Goal: Task Accomplishment & Management: Use online tool/utility

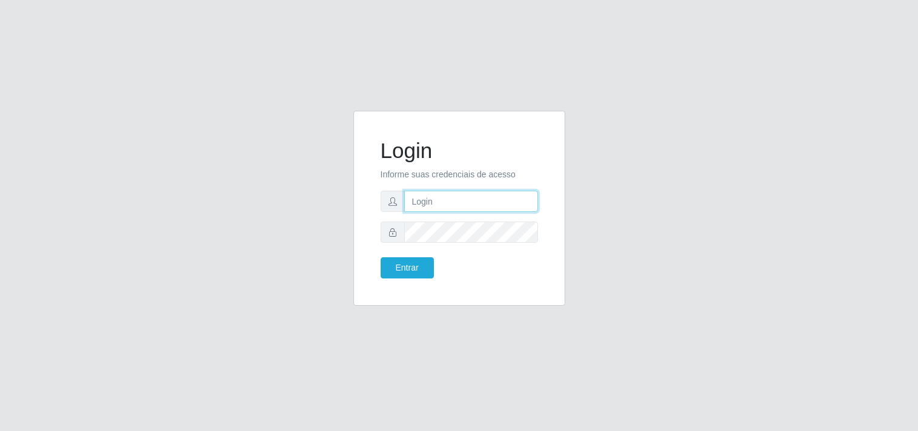
type input "[EMAIL_ADDRESS][DOMAIN_NAME]"
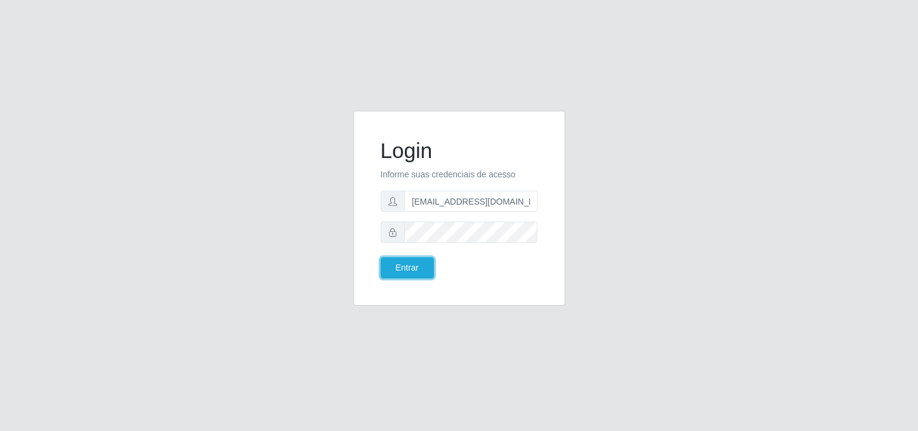
click at [422, 269] on button "Entrar" at bounding box center [407, 267] width 53 height 21
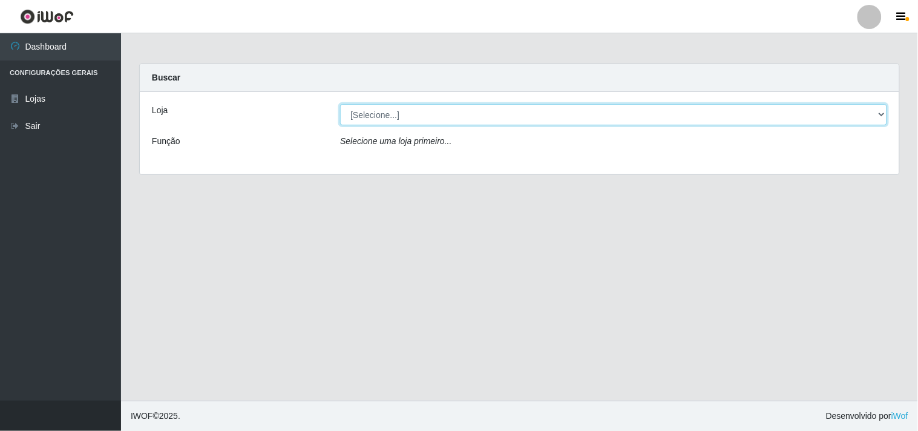
click at [882, 113] on select "[Selecione...] Hiper Queiroz - [GEOGRAPHIC_DATA]" at bounding box center [613, 114] width 547 height 21
select select "514"
click at [340, 104] on select "[Selecione...] Hiper Queiroz - [GEOGRAPHIC_DATA]" at bounding box center [613, 114] width 547 height 21
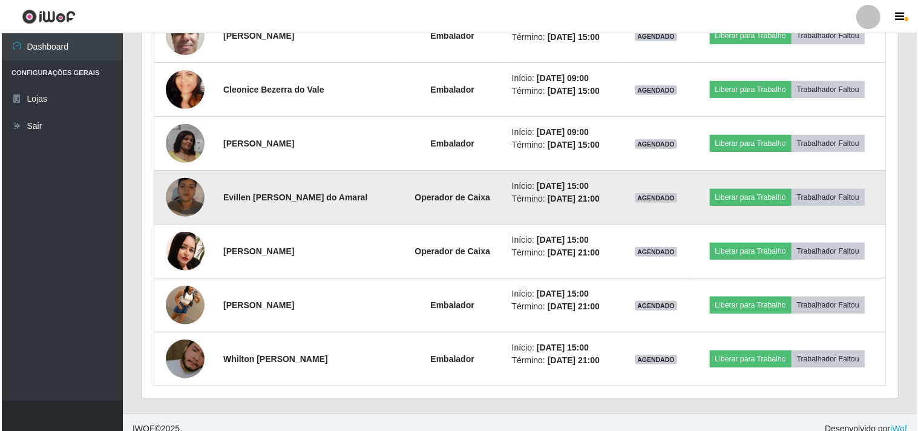
scroll to position [643, 0]
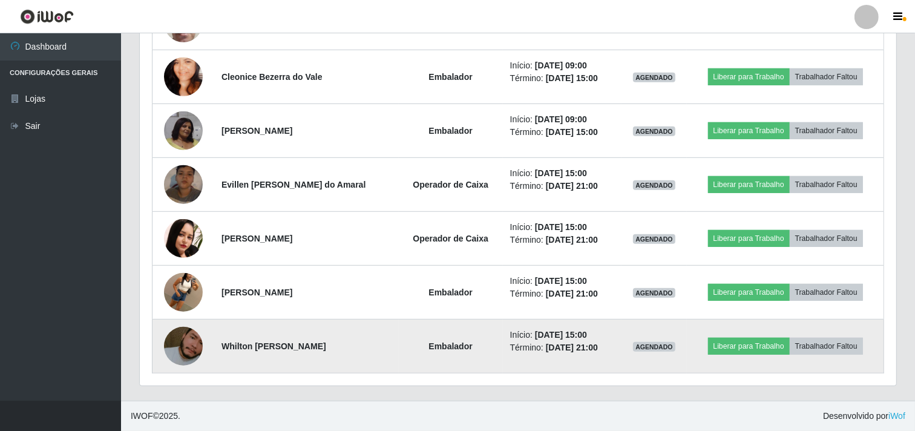
click at [182, 346] on img at bounding box center [183, 346] width 39 height 69
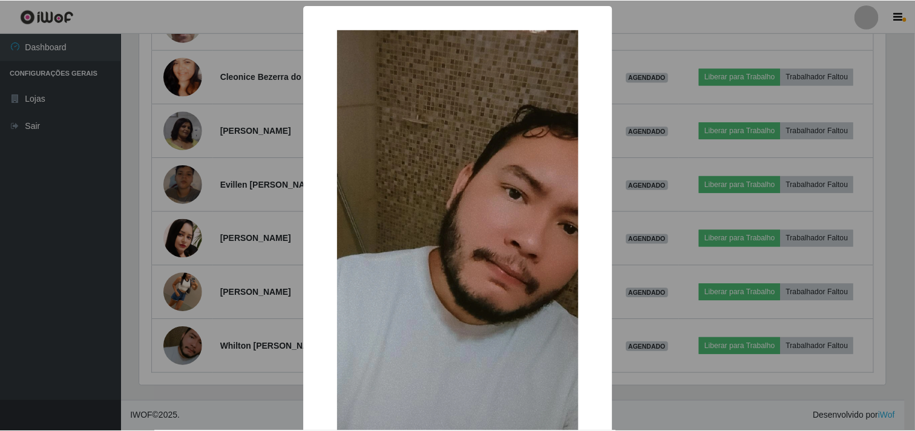
scroll to position [251, 749]
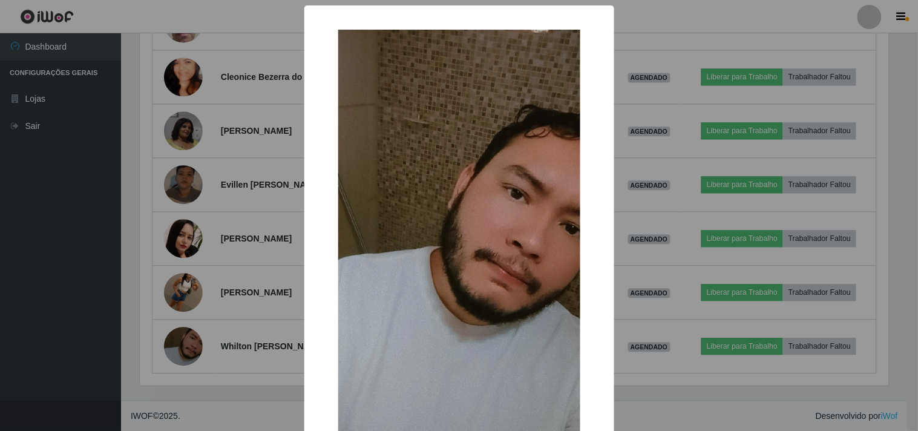
click at [34, 292] on div "× OK Cancel" at bounding box center [459, 215] width 918 height 431
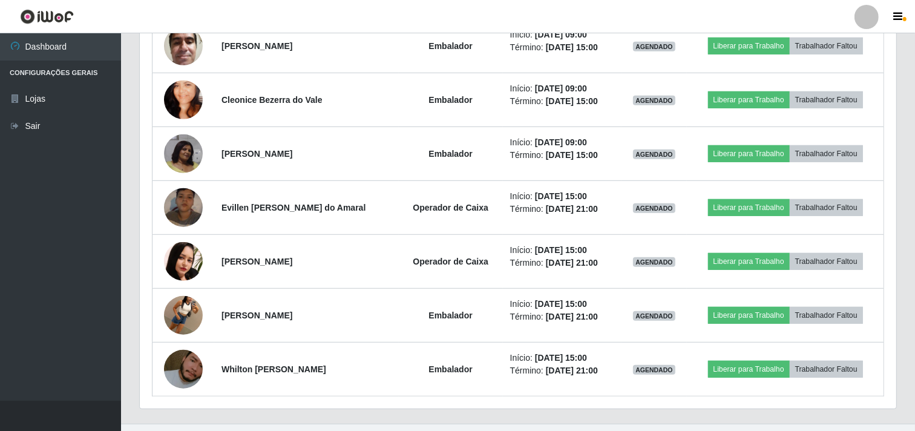
scroll to position [643, 0]
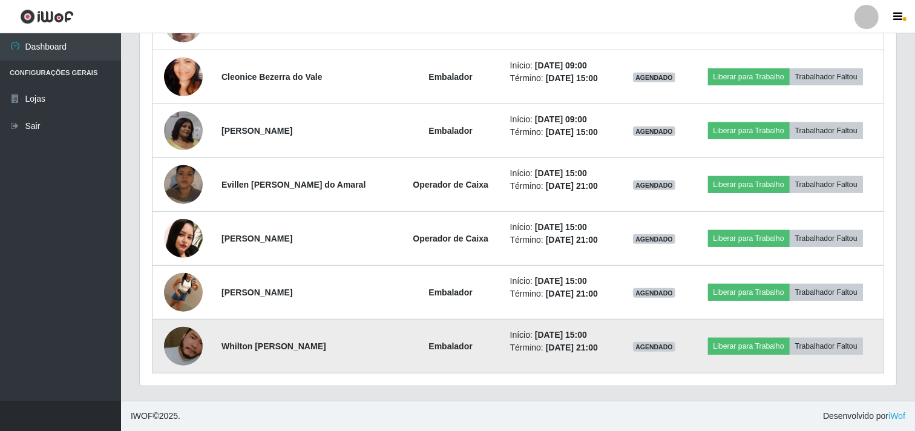
click at [180, 344] on img at bounding box center [183, 346] width 39 height 69
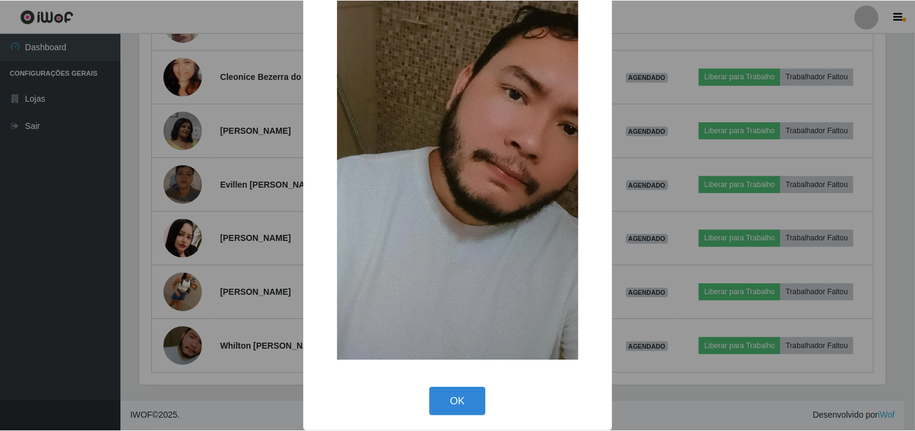
scroll to position [105, 0]
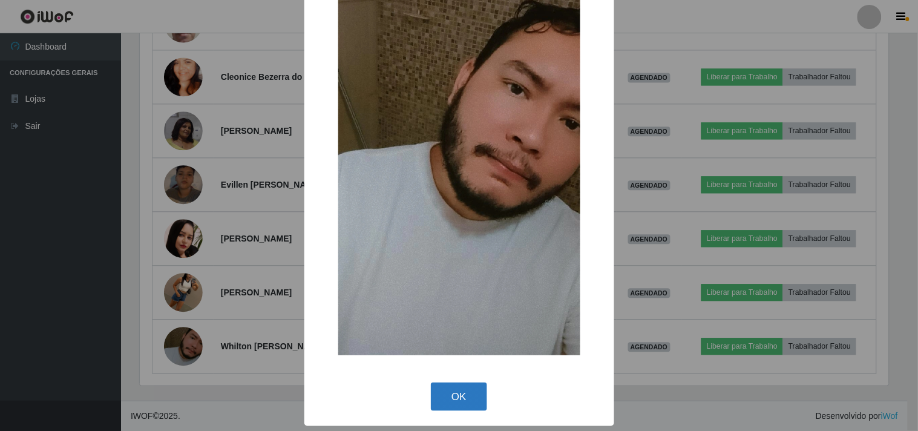
click at [451, 409] on button "OK" at bounding box center [459, 396] width 56 height 28
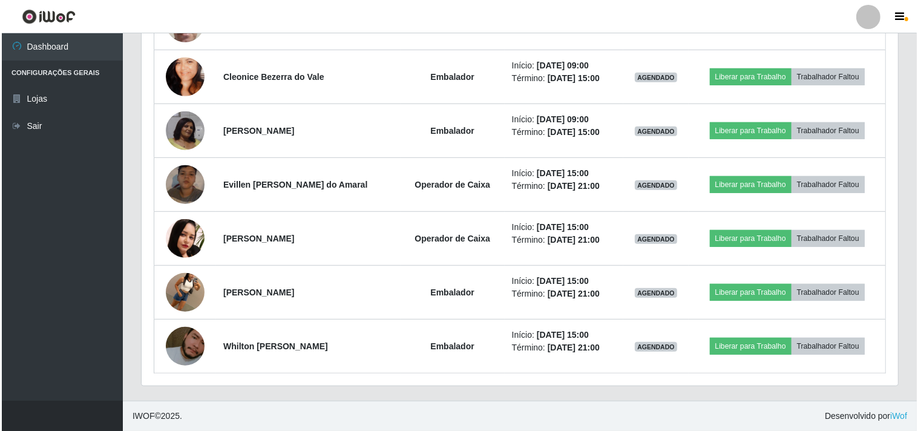
scroll to position [251, 756]
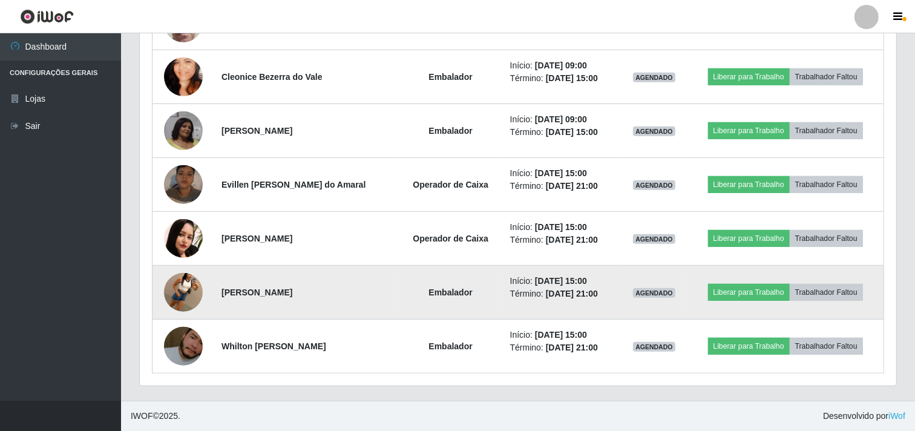
click at [192, 288] on img at bounding box center [183, 292] width 39 height 69
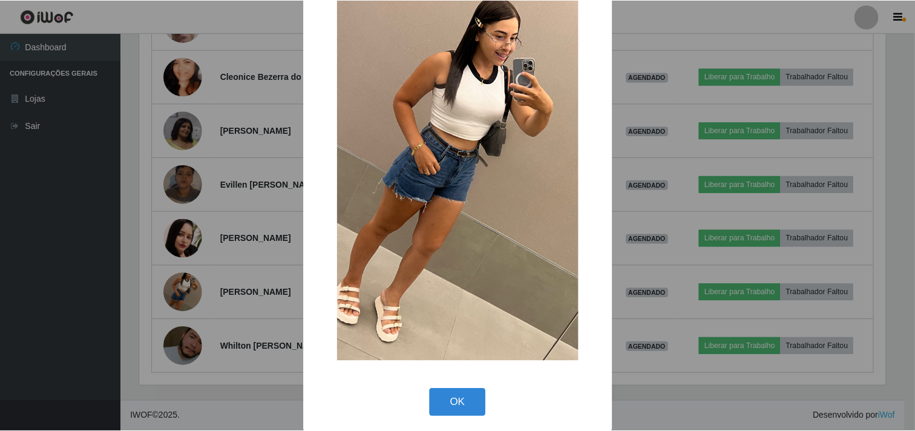
scroll to position [105, 0]
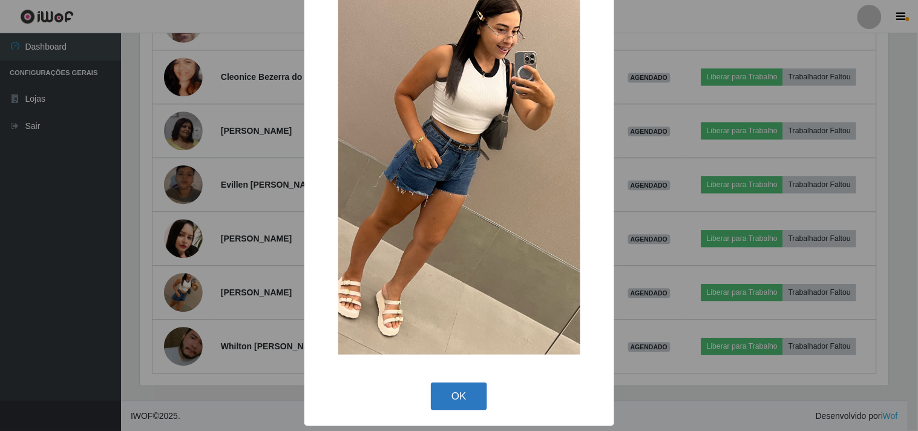
click at [451, 394] on button "OK" at bounding box center [459, 396] width 56 height 28
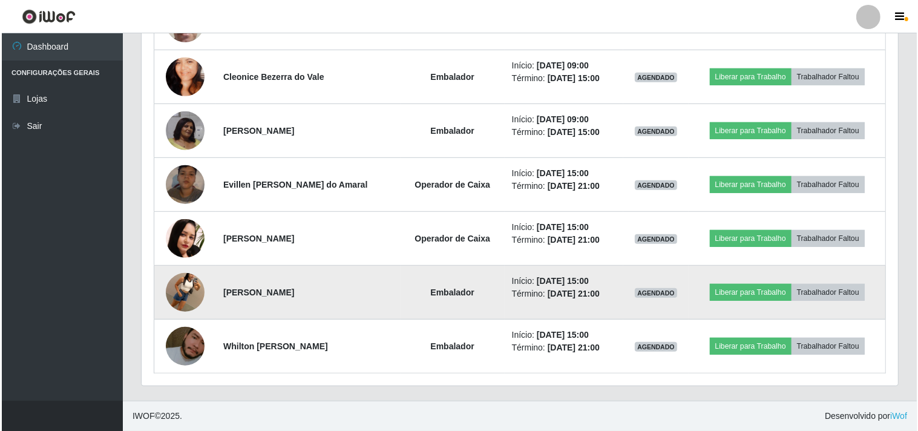
scroll to position [251, 756]
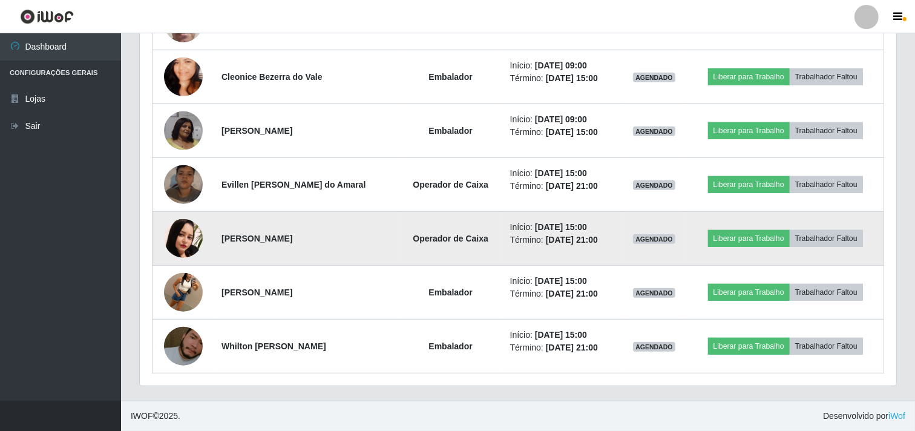
click at [190, 238] on img at bounding box center [183, 238] width 39 height 39
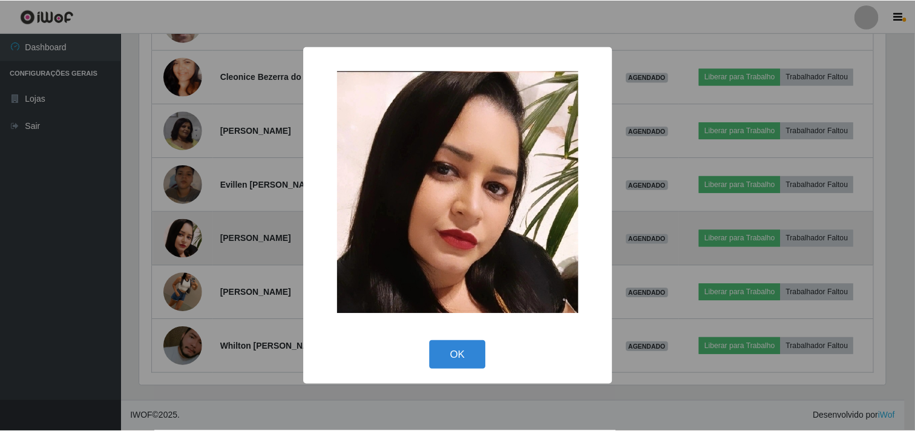
scroll to position [251, 749]
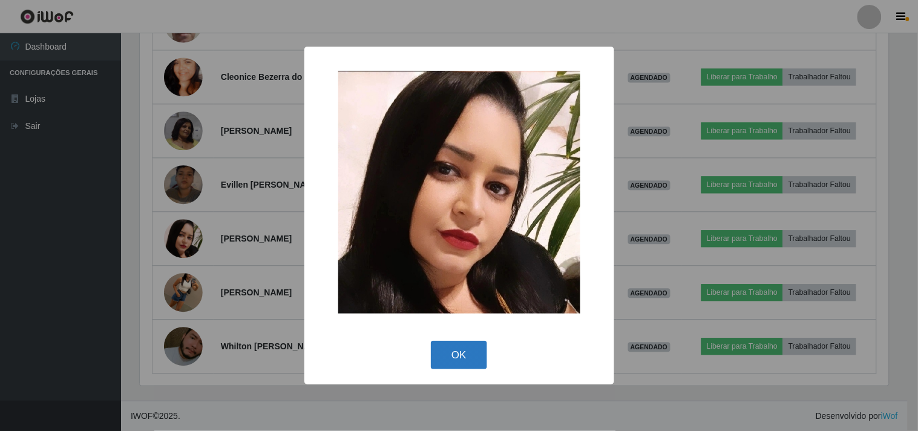
click at [470, 355] on button "OK" at bounding box center [459, 355] width 56 height 28
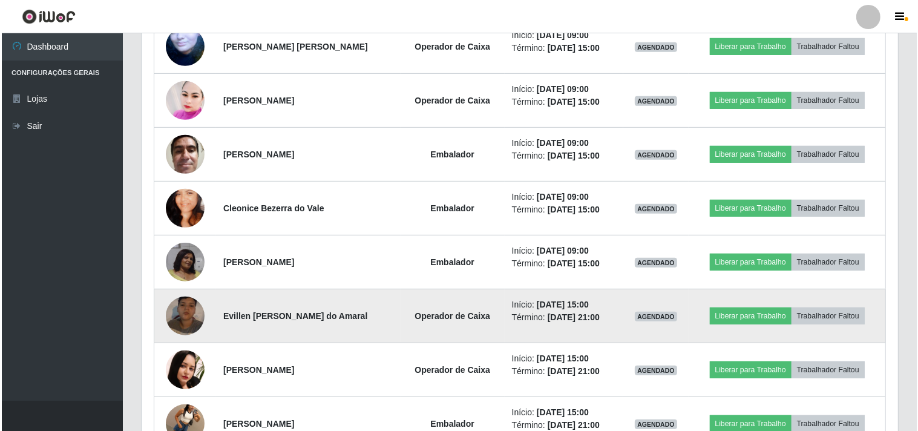
scroll to position [508, 0]
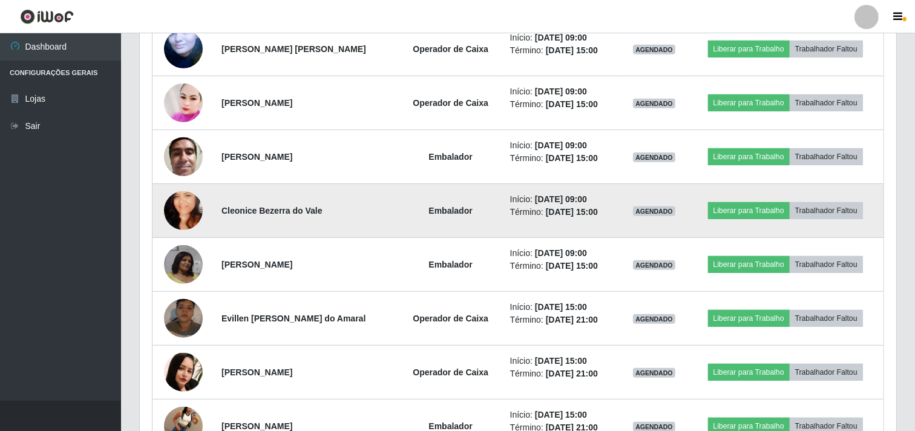
click at [182, 203] on img at bounding box center [183, 210] width 39 height 69
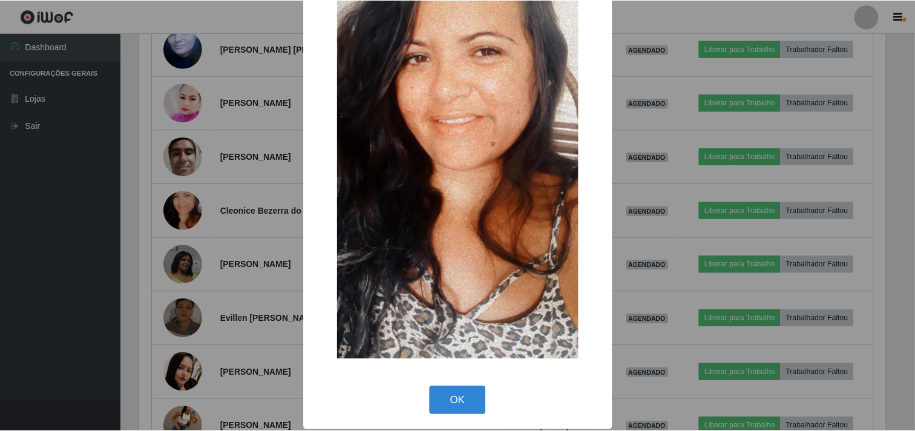
scroll to position [105, 0]
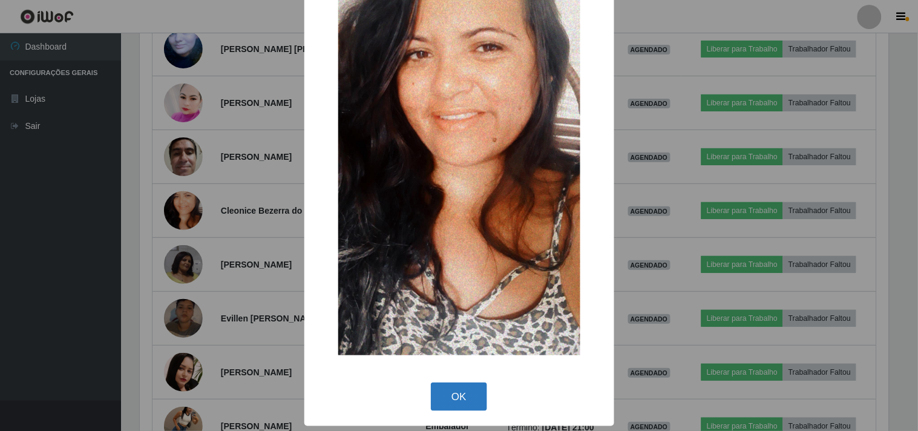
click at [457, 394] on button "OK" at bounding box center [459, 396] width 56 height 28
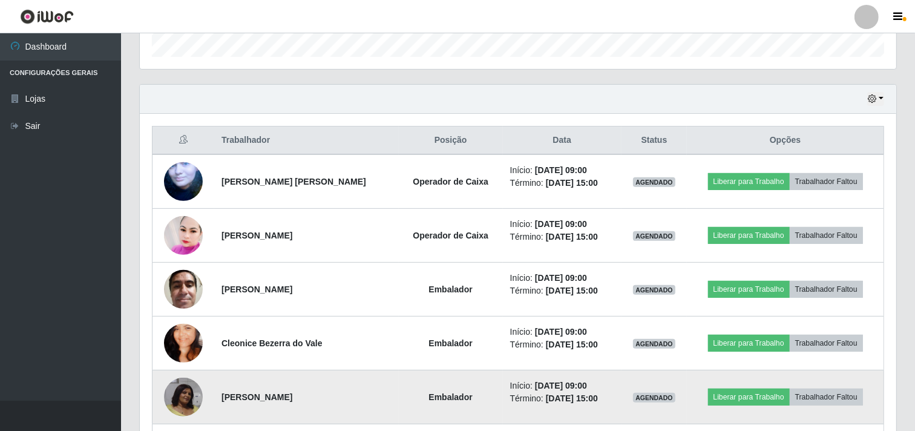
scroll to position [373, 0]
